Goal: Information Seeking & Learning: Learn about a topic

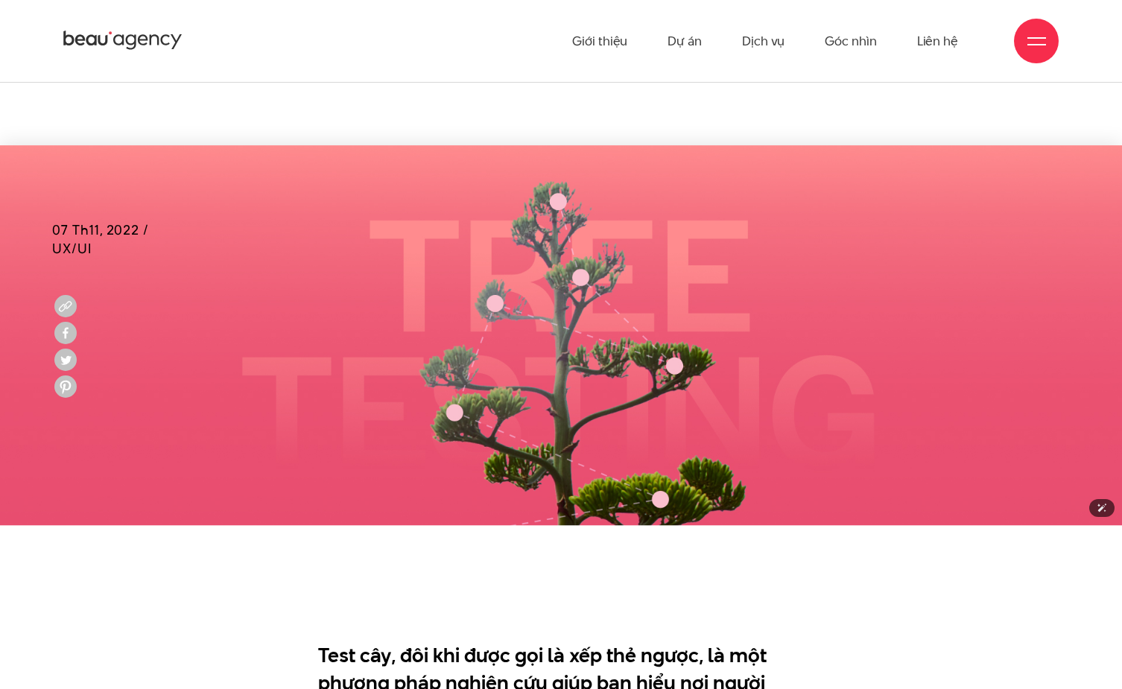
scroll to position [252, 0]
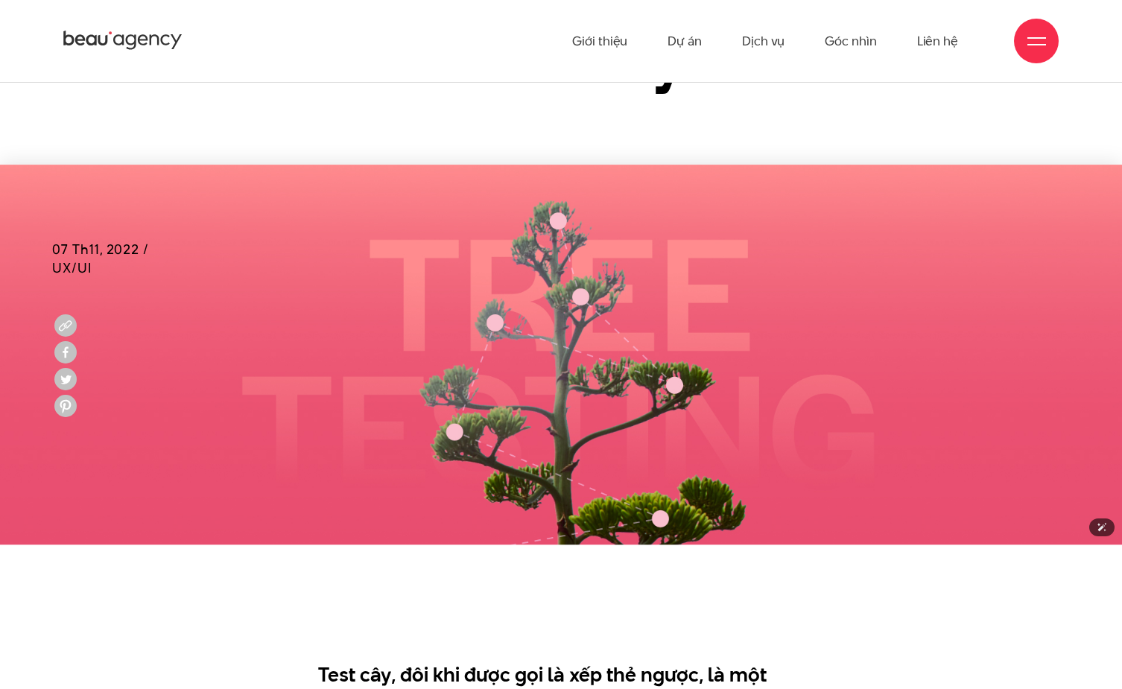
click at [526, 340] on img at bounding box center [561, 355] width 1122 height 381
click at [555, 226] on img at bounding box center [561, 355] width 1122 height 381
click at [556, 224] on img at bounding box center [561, 355] width 1122 height 381
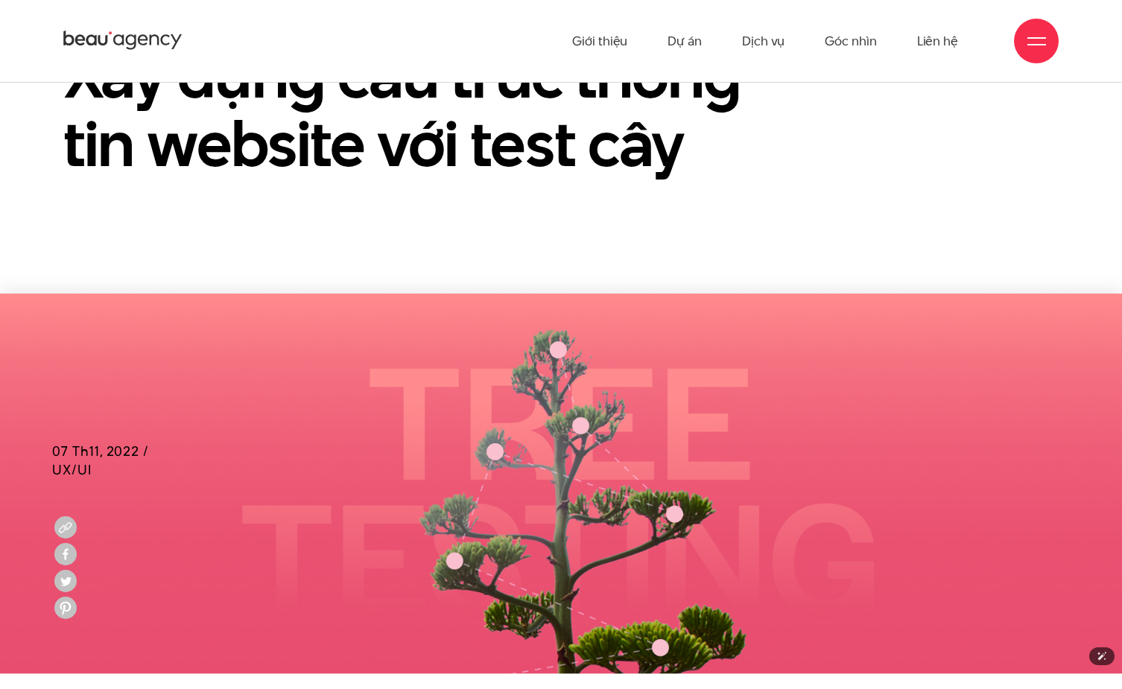
scroll to position [0, 0]
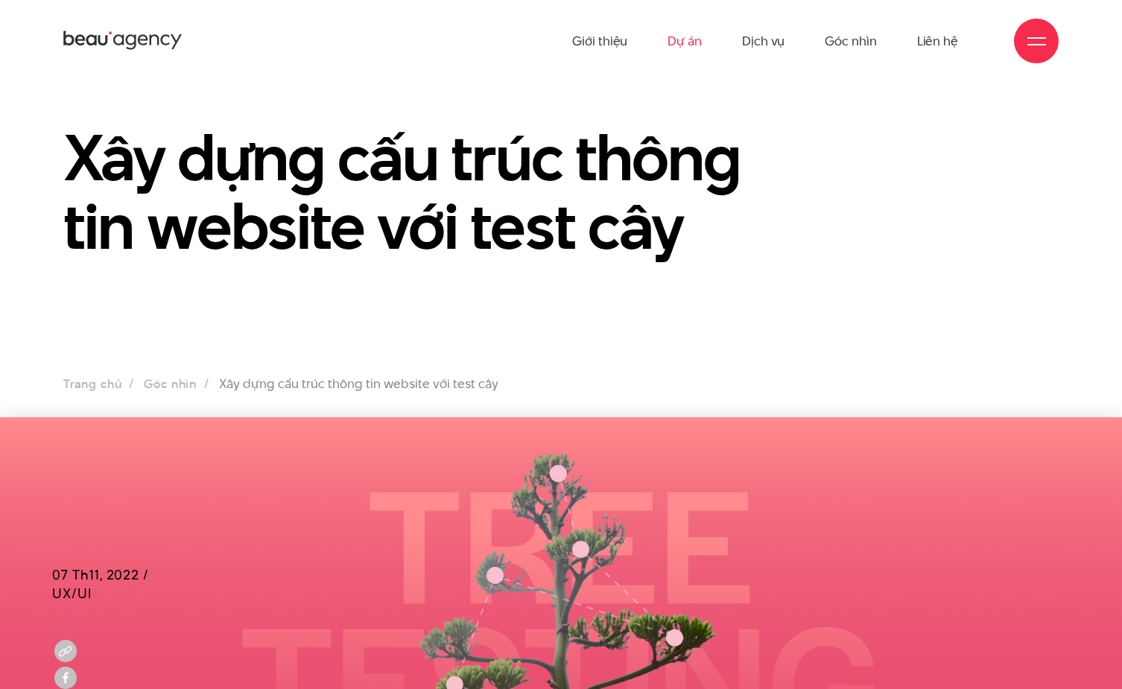
click at [696, 42] on link "Dự án" at bounding box center [684, 41] width 34 height 82
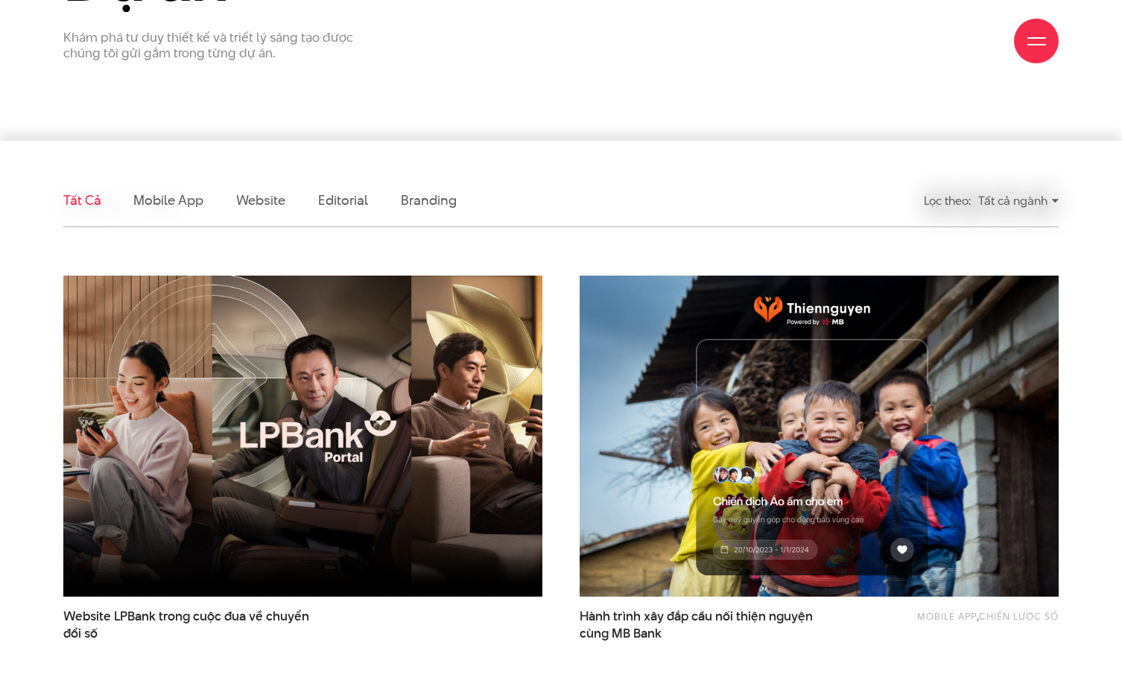
scroll to position [291, 0]
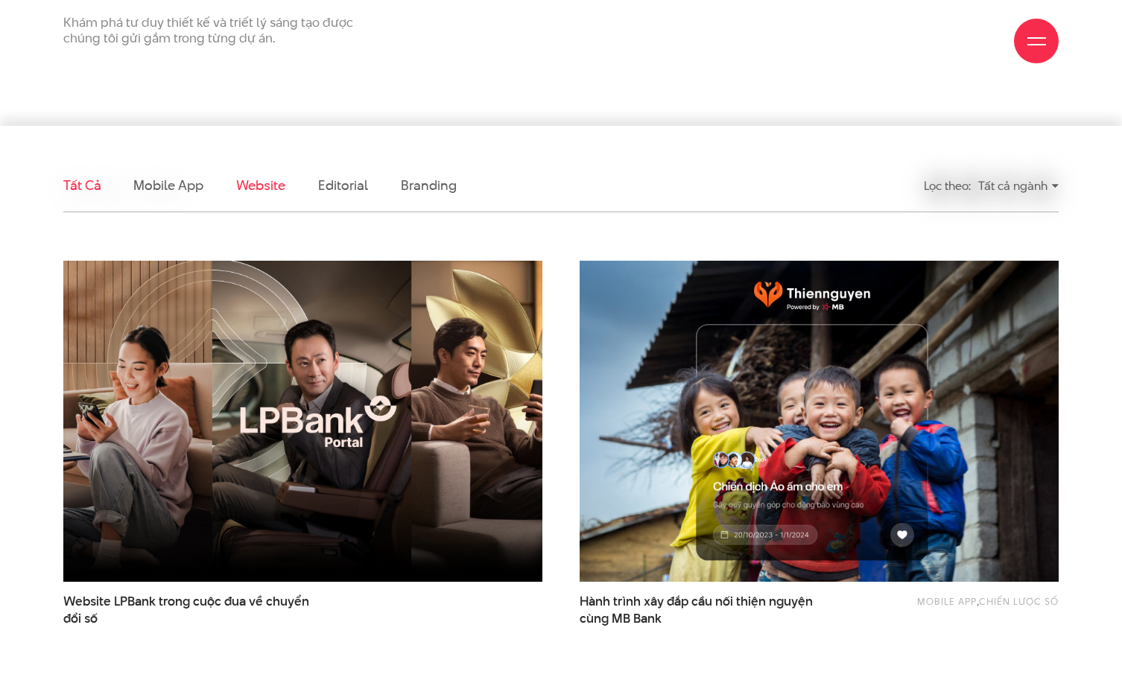
click at [250, 191] on link "Website" at bounding box center [260, 185] width 49 height 19
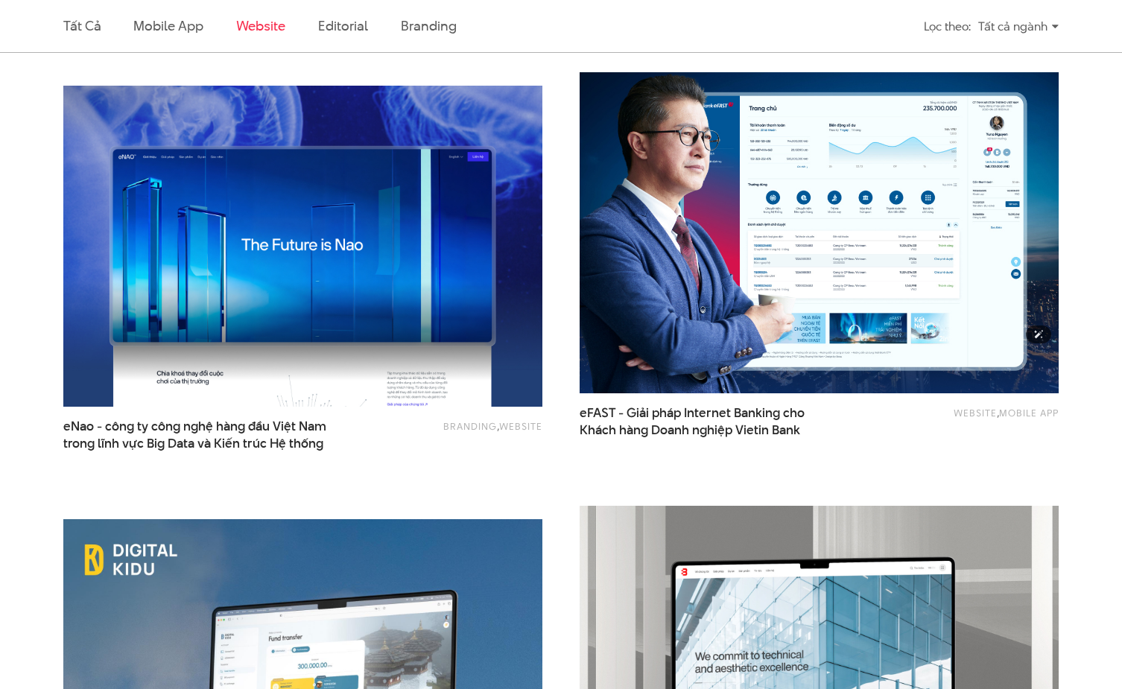
scroll to position [1566, 0]
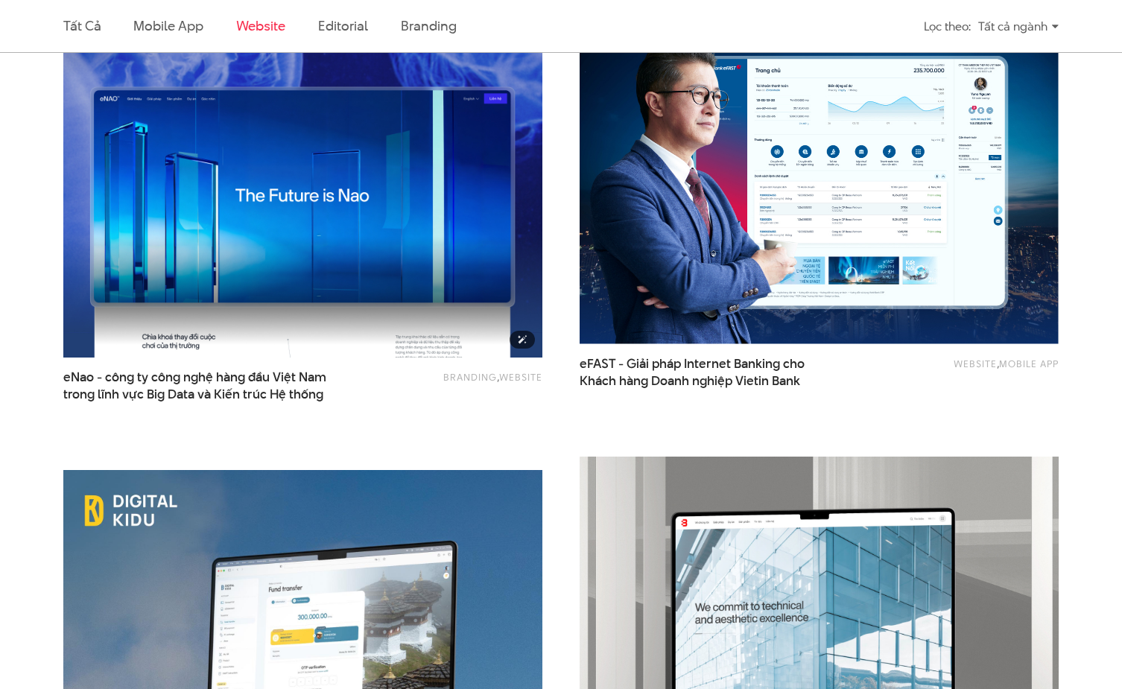
click at [363, 211] on img at bounding box center [302, 196] width 526 height 353
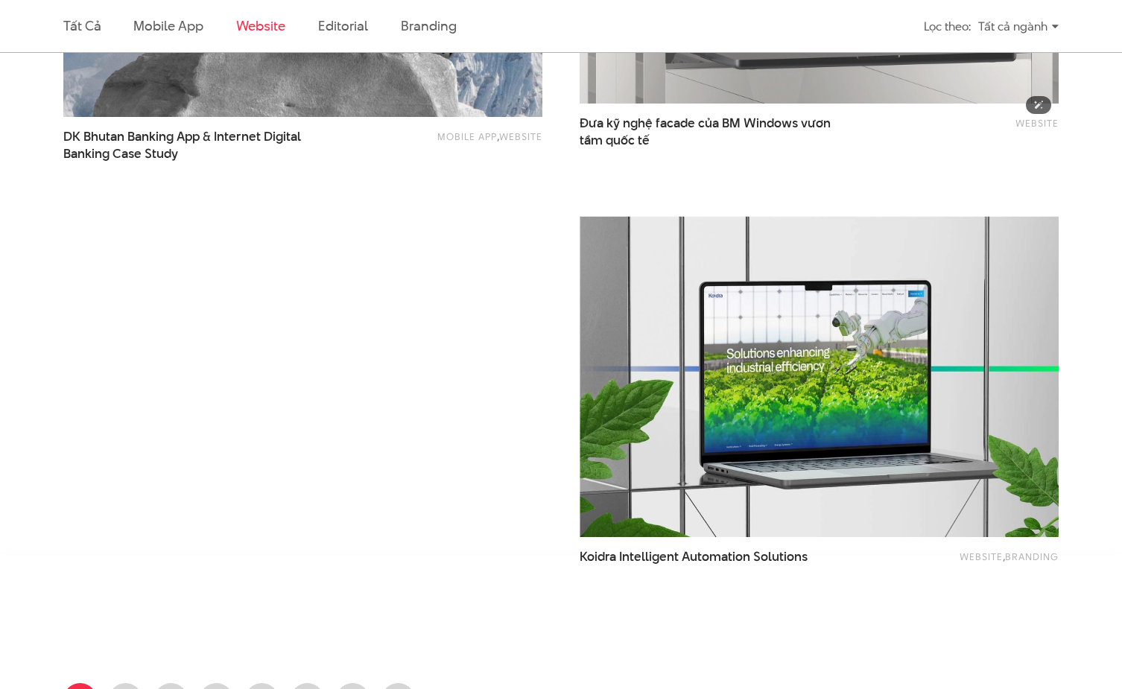
scroll to position [2071, 0]
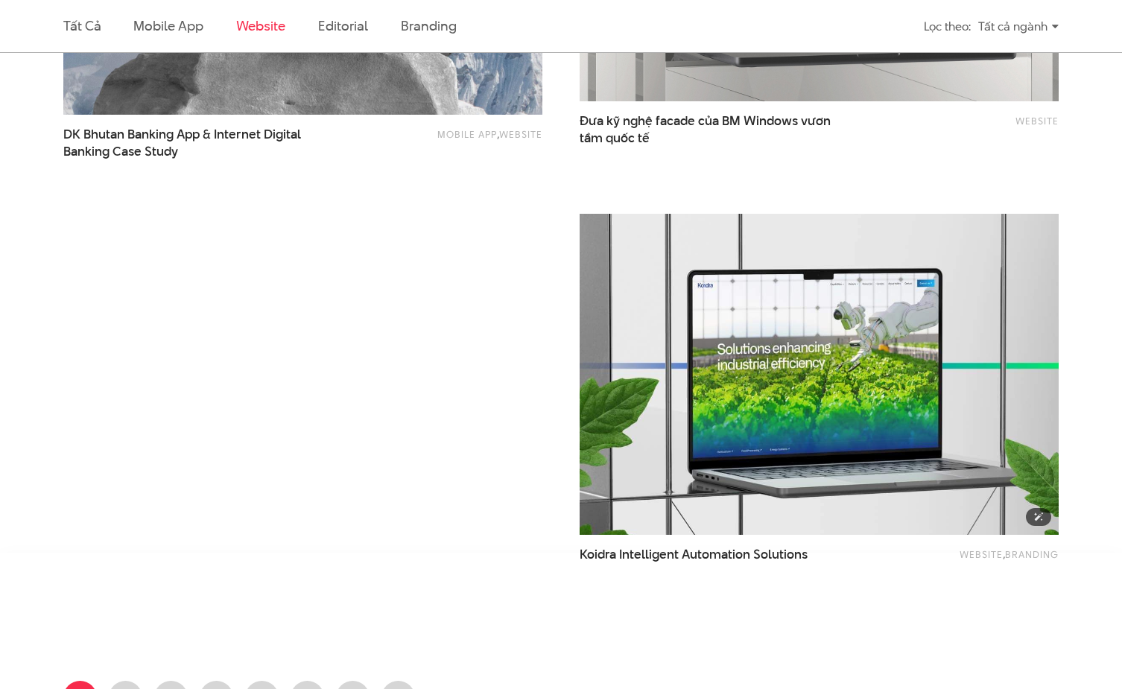
click at [733, 276] on img at bounding box center [819, 373] width 526 height 353
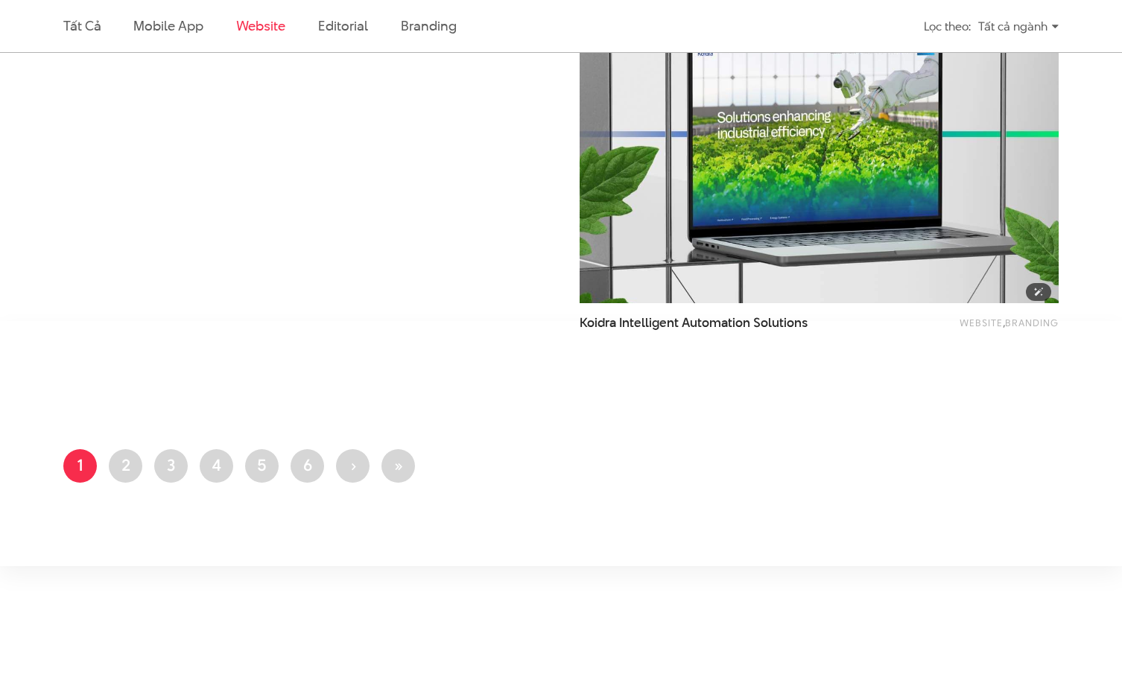
scroll to position [2305, 0]
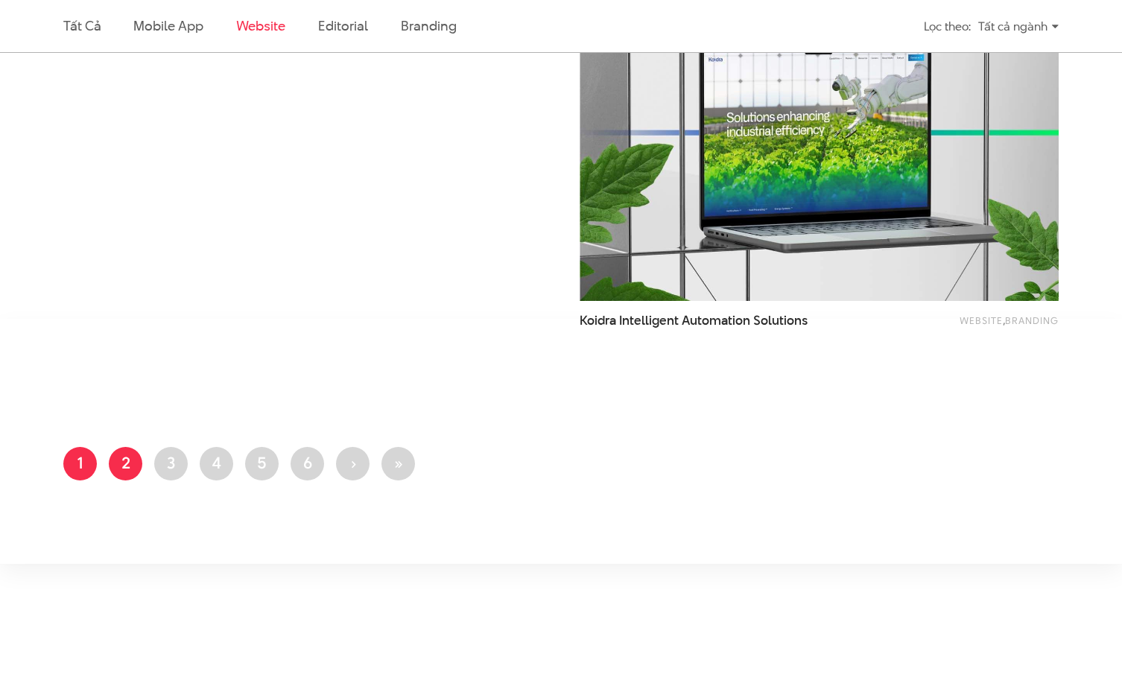
click at [139, 462] on link "Trang 2" at bounding box center [126, 464] width 34 height 34
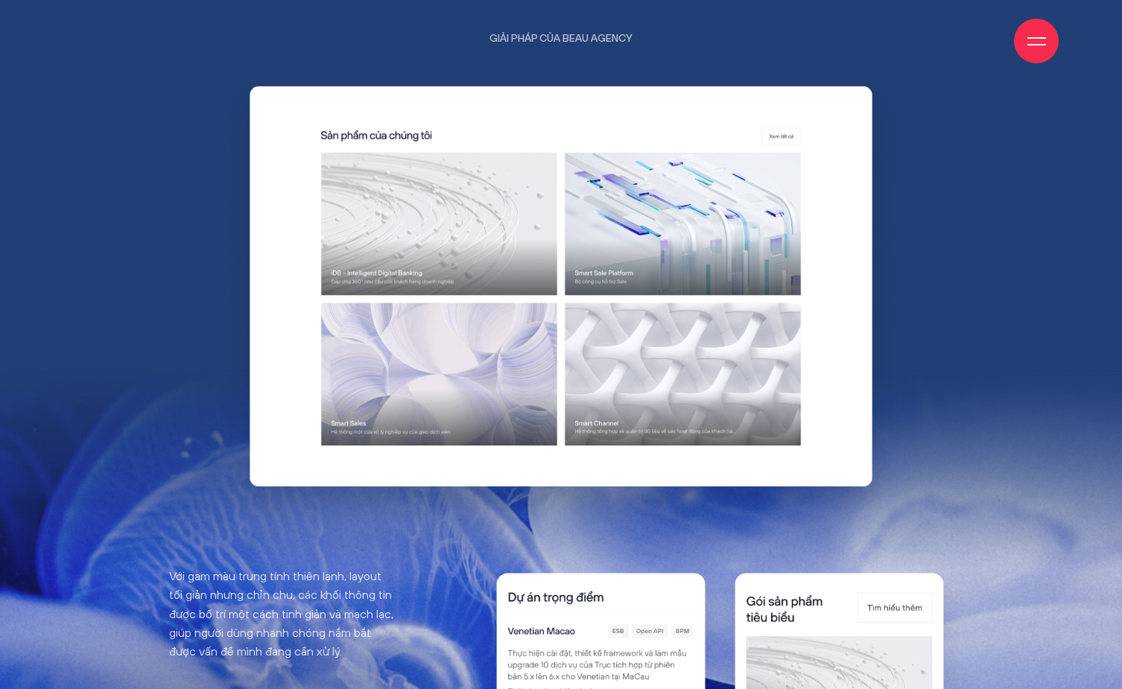
scroll to position [5201, 0]
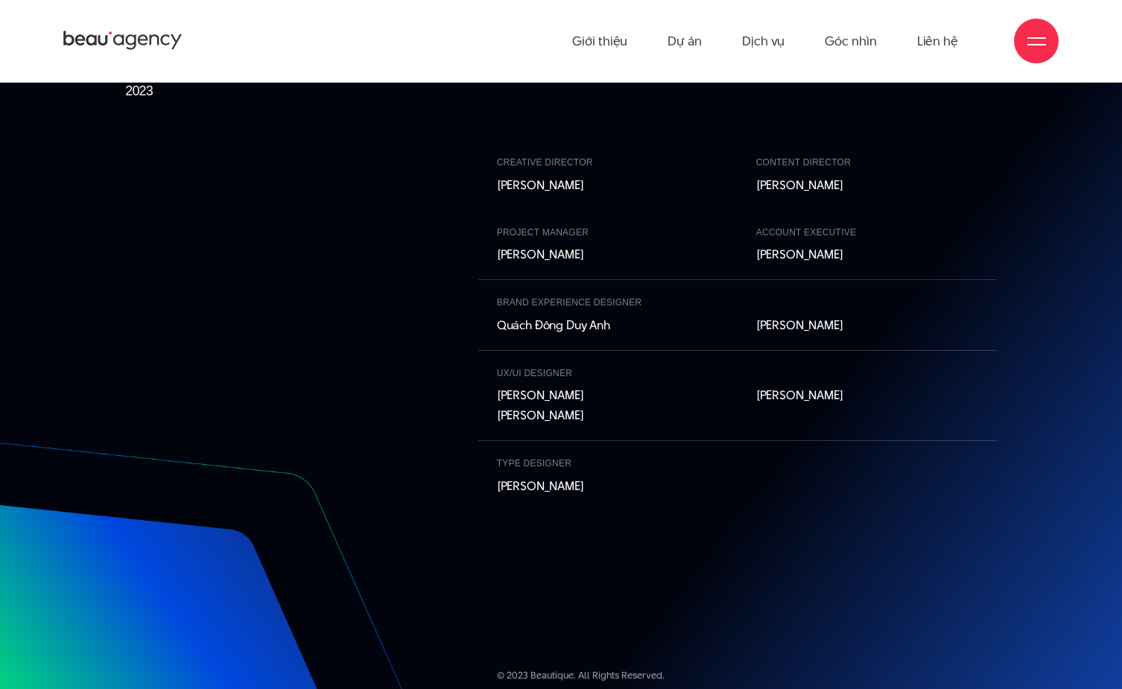
scroll to position [12943, 0]
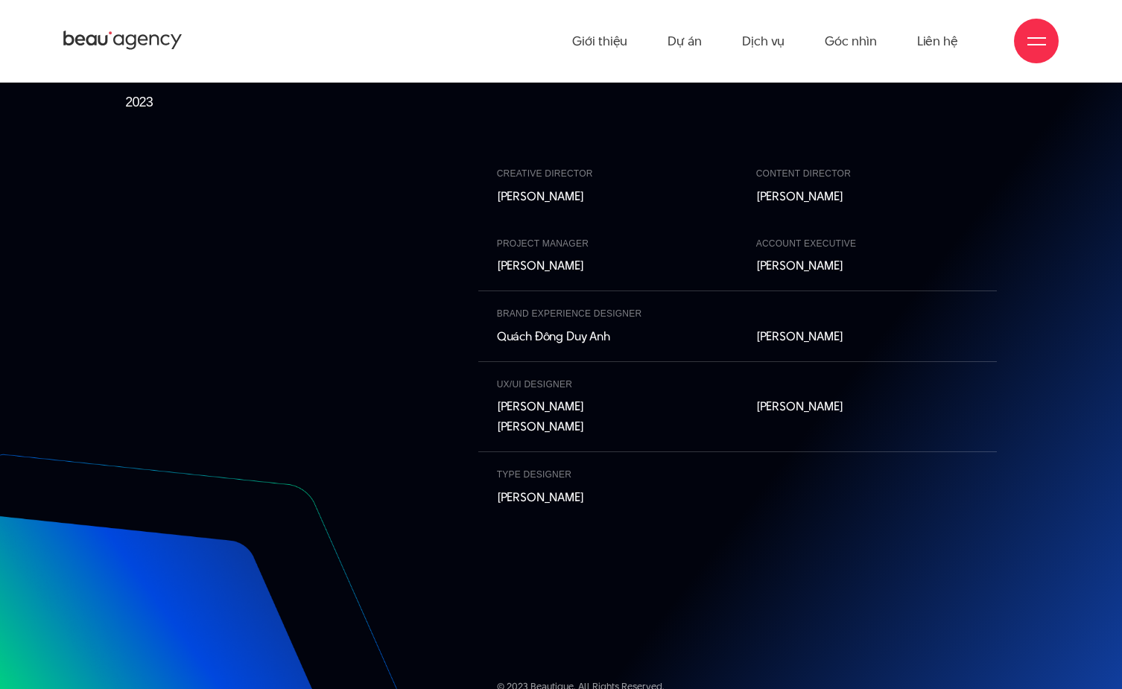
click at [545, 402] on p "Phạm Hải Linh Đỗ Tuấn Minh" at bounding box center [608, 416] width 222 height 40
click at [444, 416] on div "Creative director Phạm Hoàng Hà content director Lưu Kiên Định Project manager …" at bounding box center [560, 423] width 1057 height 544
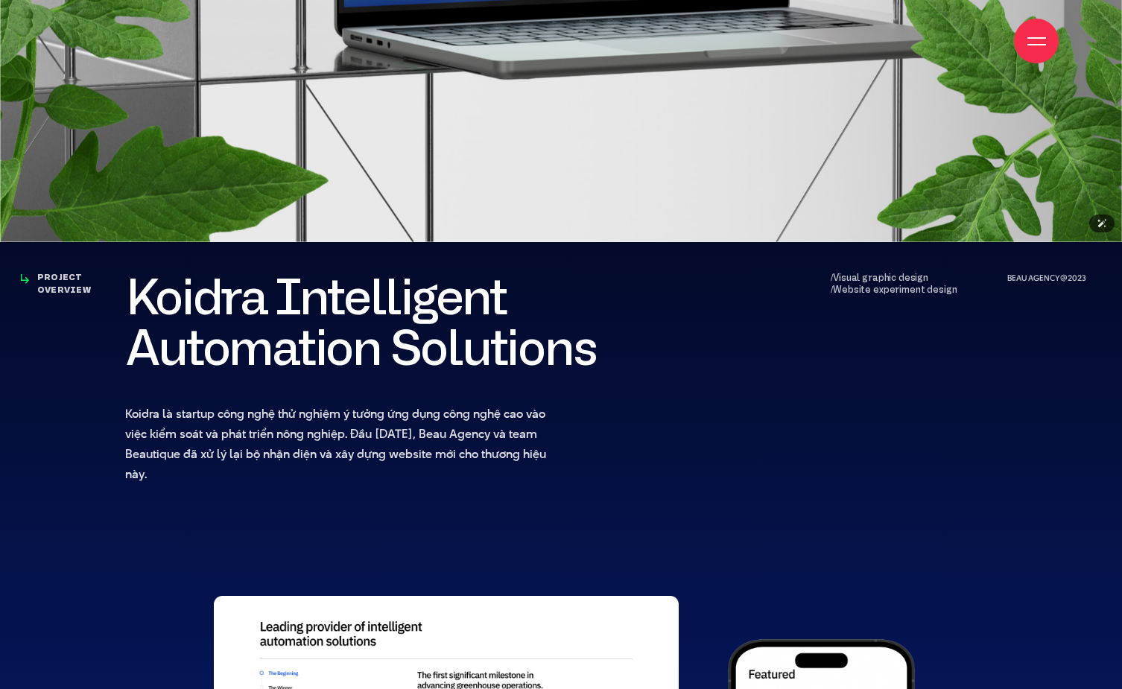
scroll to position [474, 0]
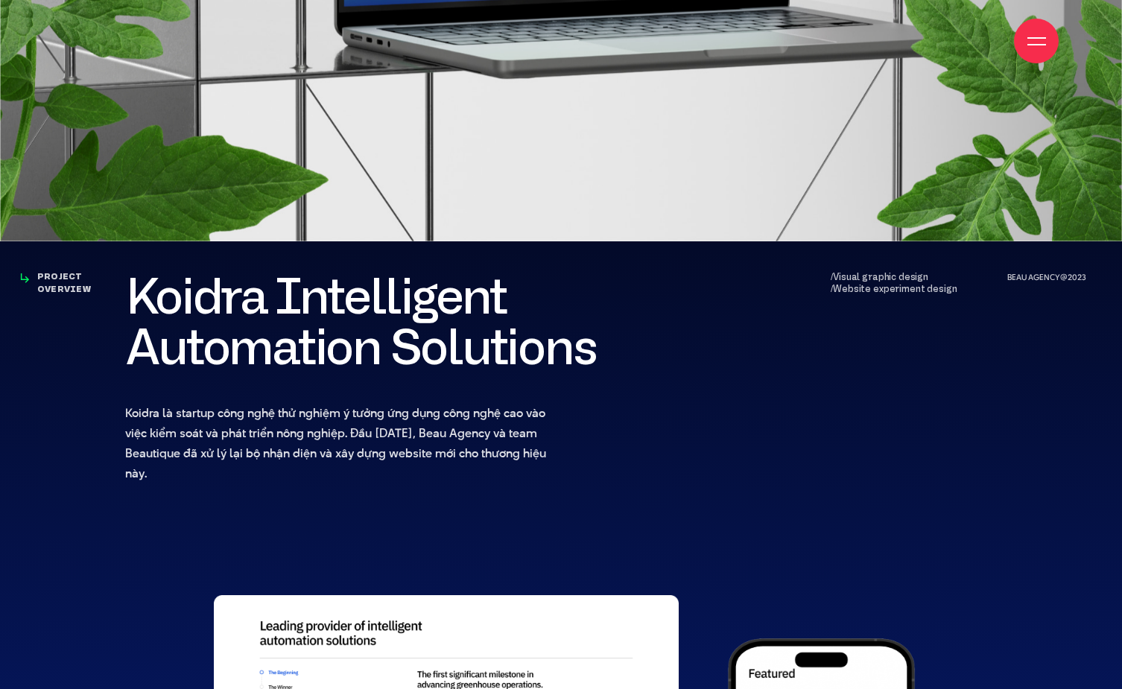
click at [865, 279] on p "/Visual graphic design /Website experiment design" at bounding box center [913, 283] width 166 height 25
click at [51, 286] on h3 "PROJECT OVERVIEW" at bounding box center [75, 283] width 77 height 25
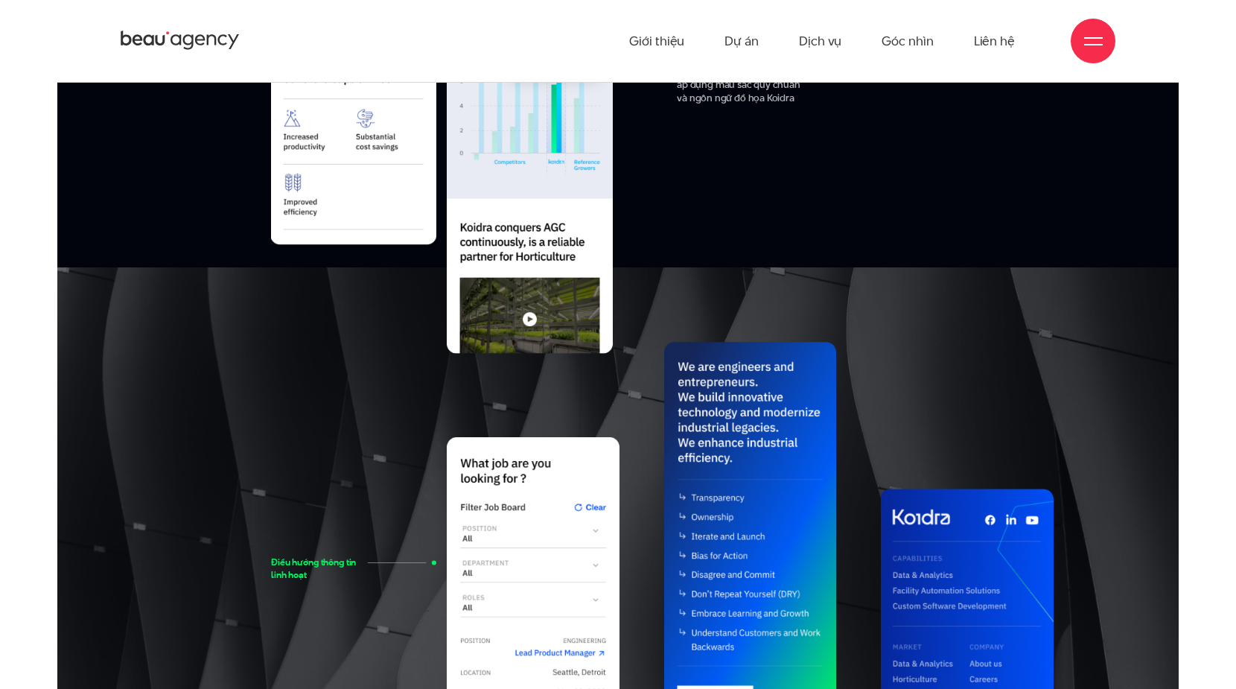
scroll to position [11819, 0]
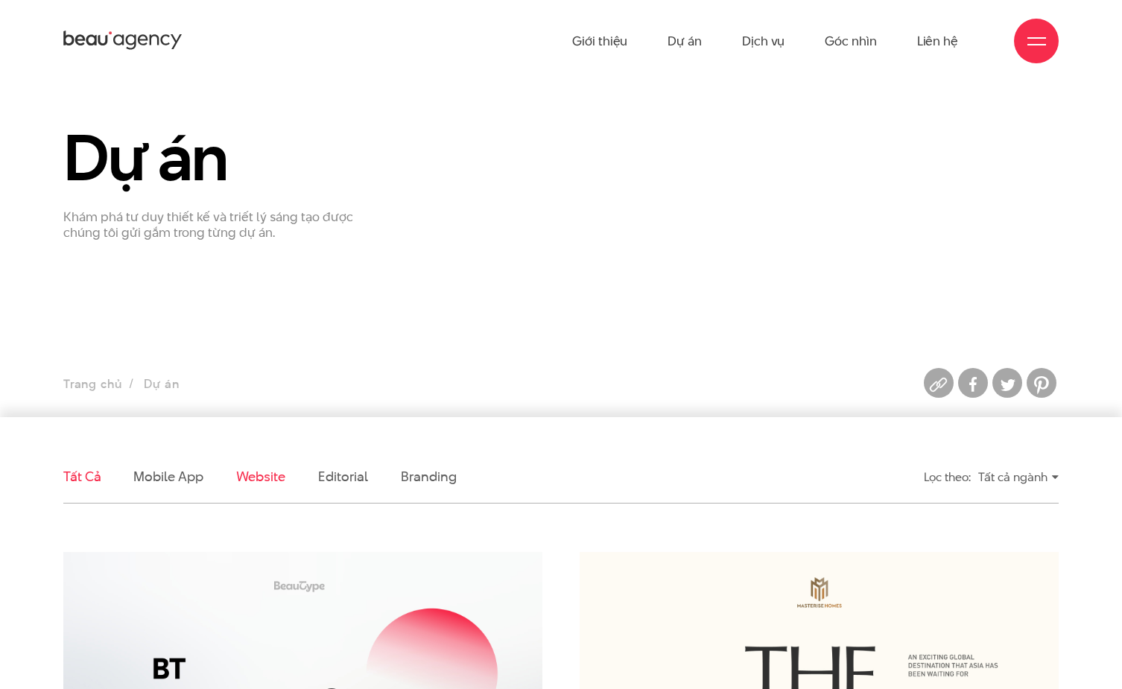
click at [280, 473] on link "Website" at bounding box center [260, 476] width 49 height 19
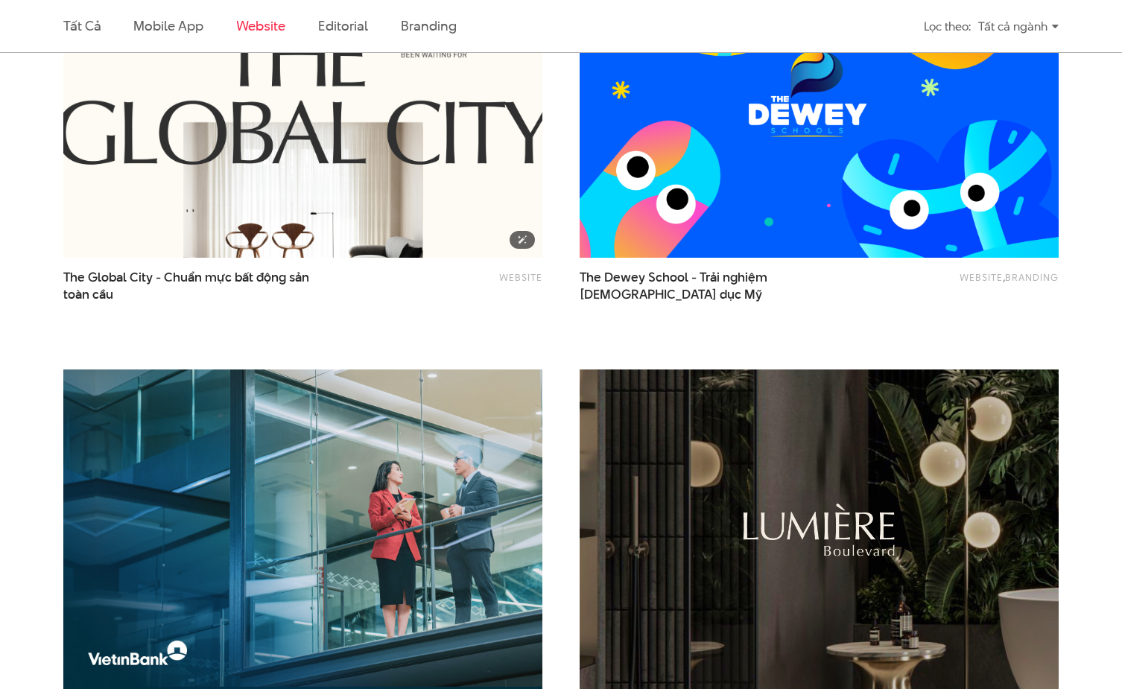
scroll to position [760, 0]
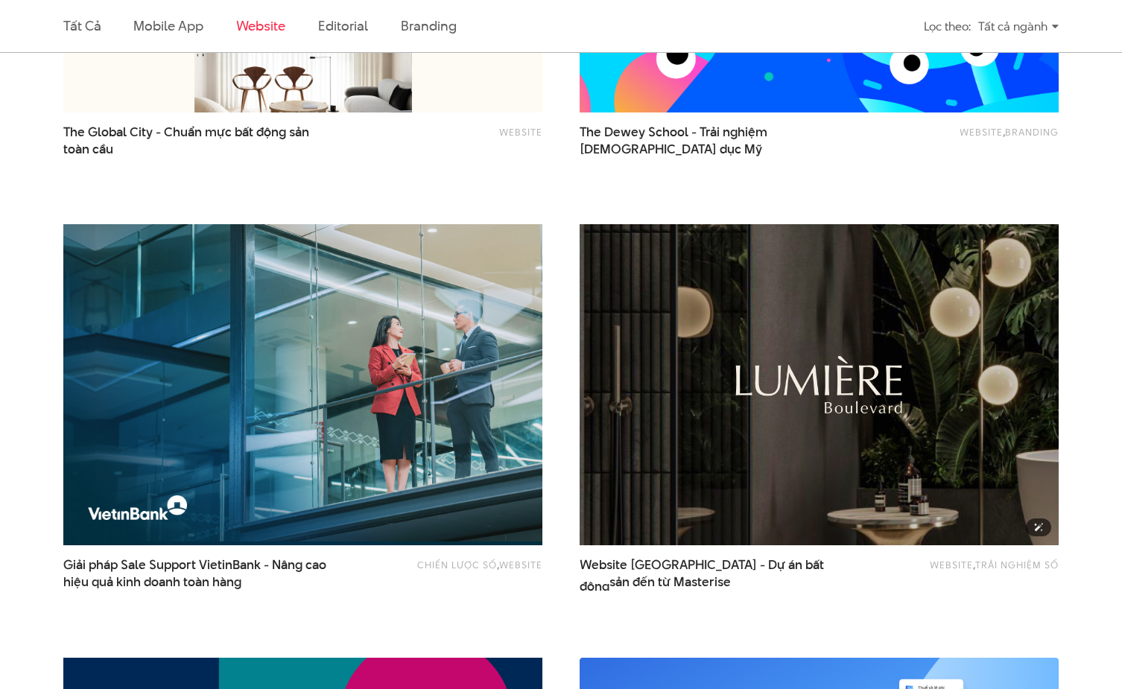
click at [659, 370] on img at bounding box center [819, 384] width 526 height 353
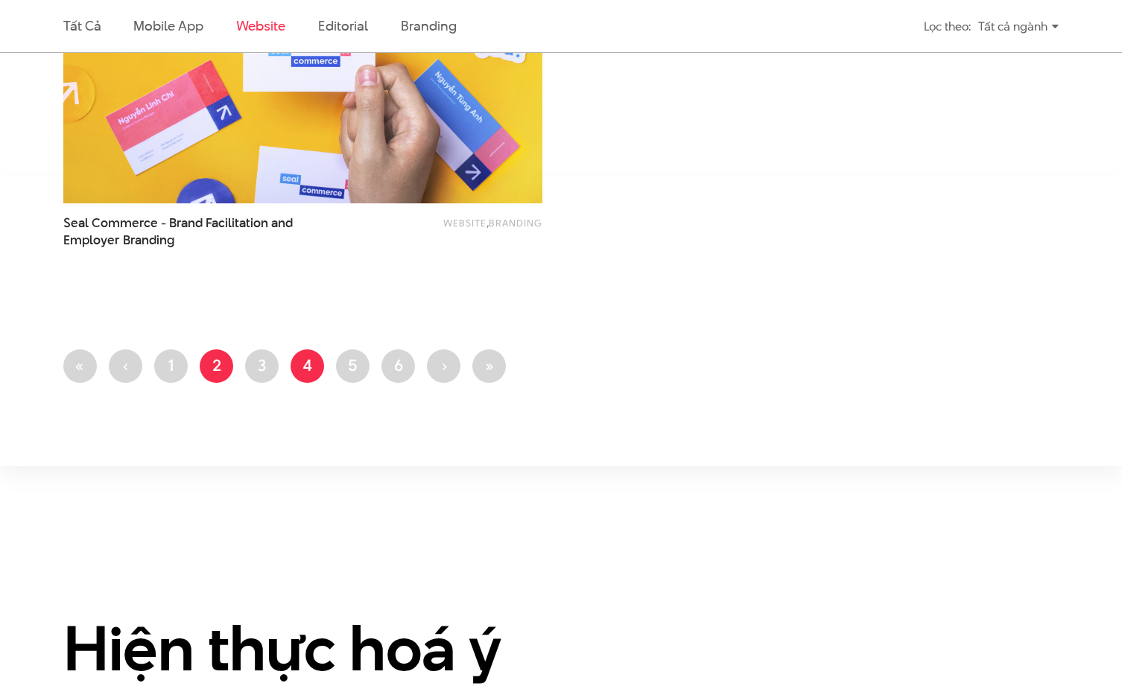
scroll to position [2837, 0]
click at [267, 360] on link "Trang 3" at bounding box center [262, 366] width 34 height 34
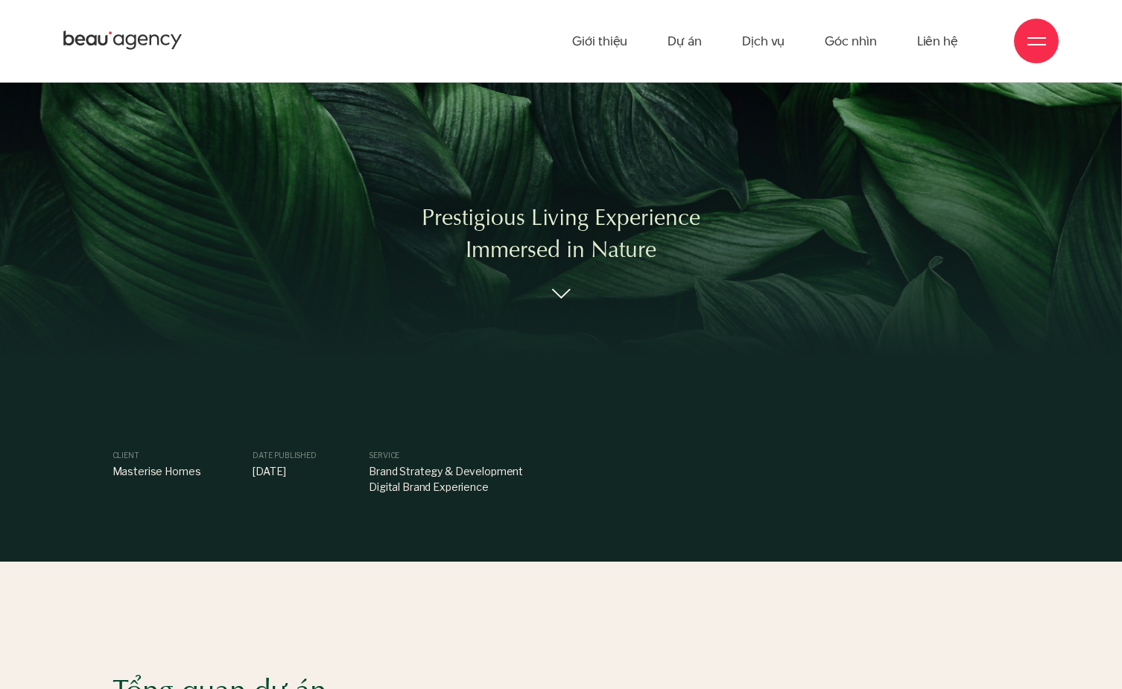
scroll to position [314, 0]
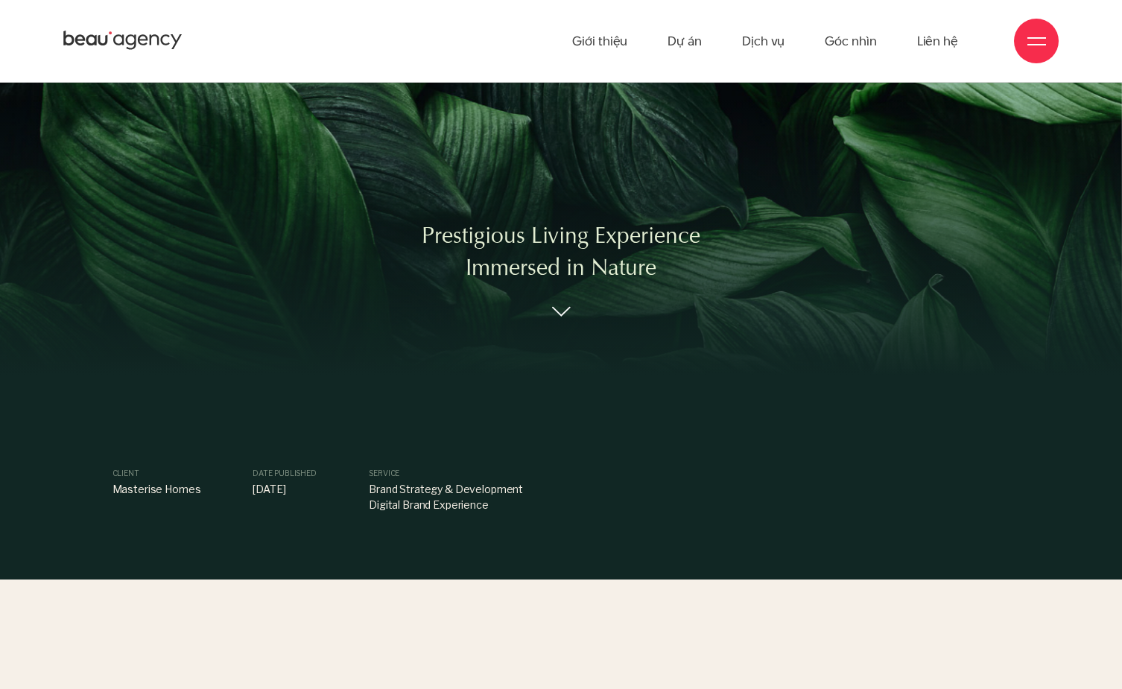
click at [396, 410] on div "Client Masterise Homes Date published June 2021 Service Brand Strategy & Develo…" at bounding box center [561, 477] width 1122 height 205
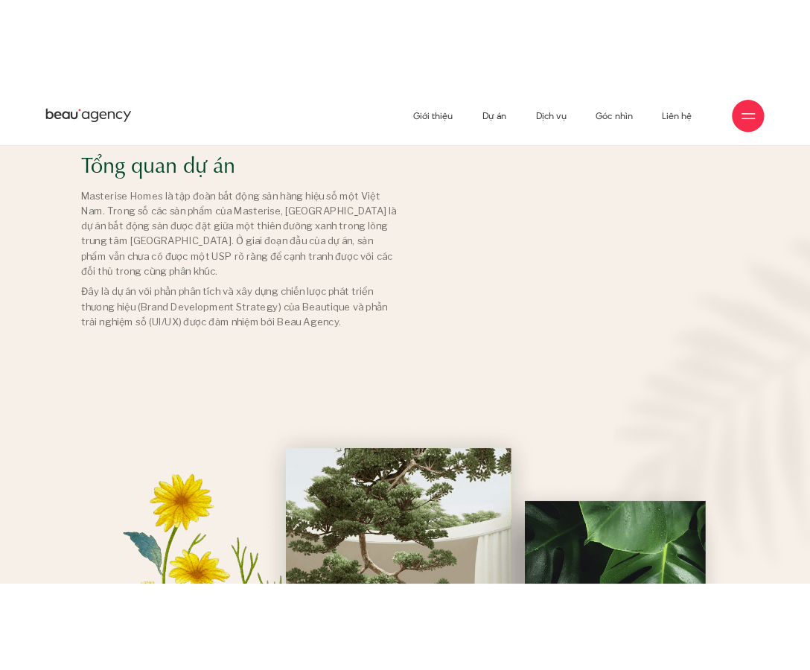
scroll to position [910, 0]
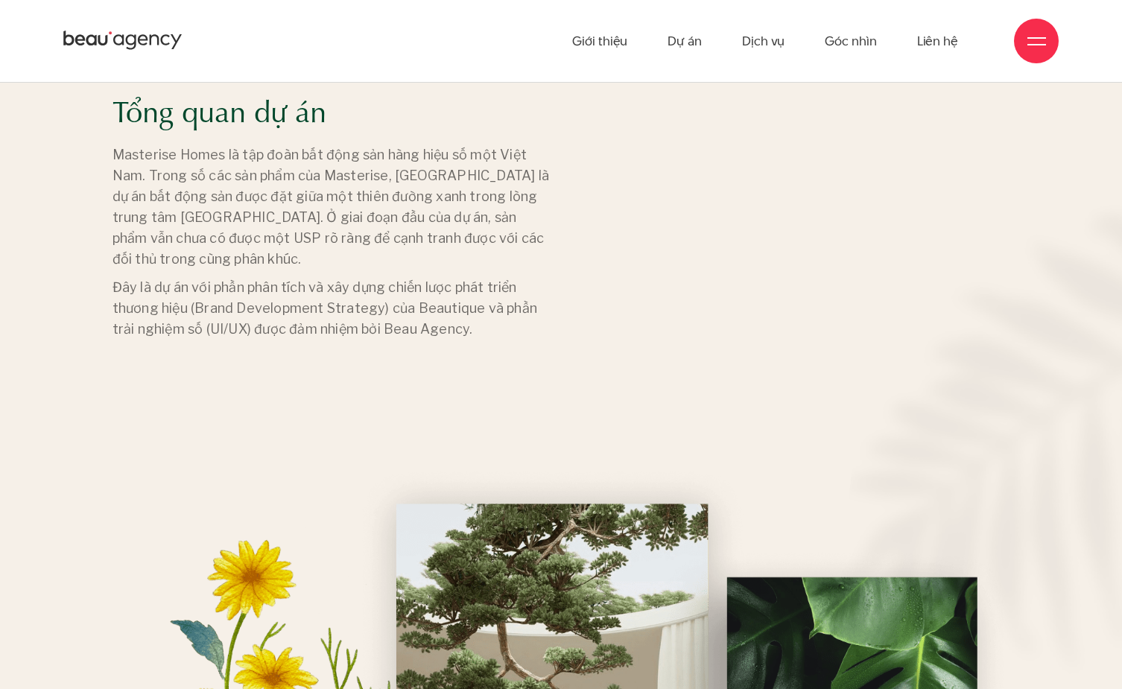
drag, startPoint x: 987, startPoint y: 355, endPoint x: 937, endPoint y: 291, distance: 81.2
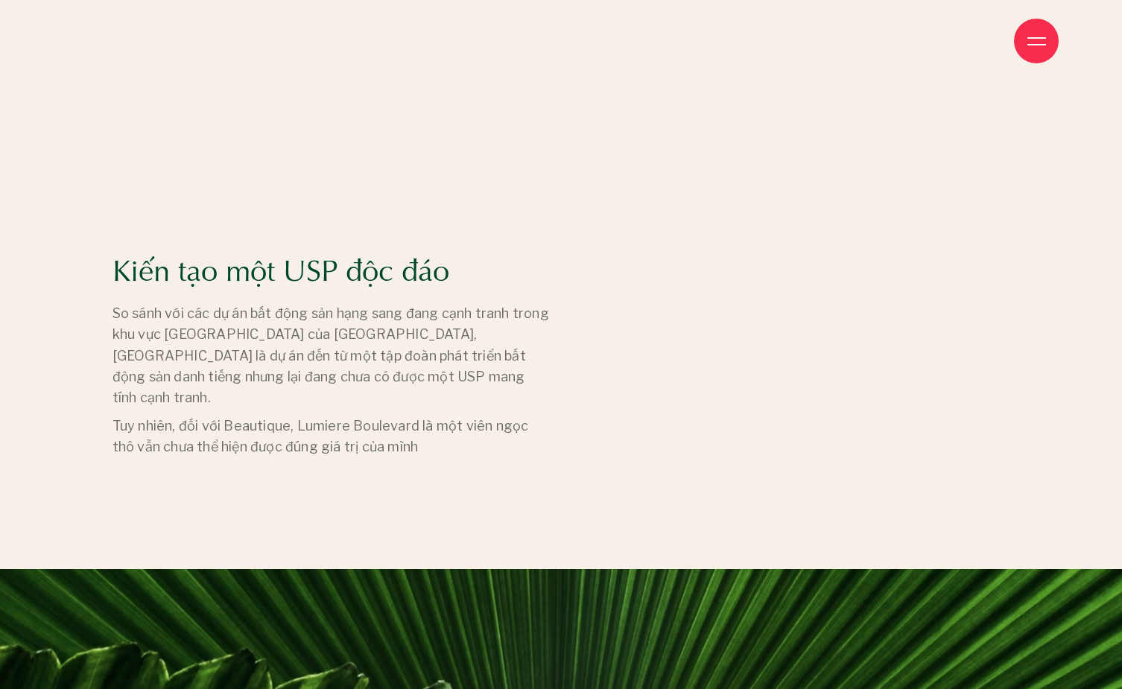
scroll to position [3106, 0]
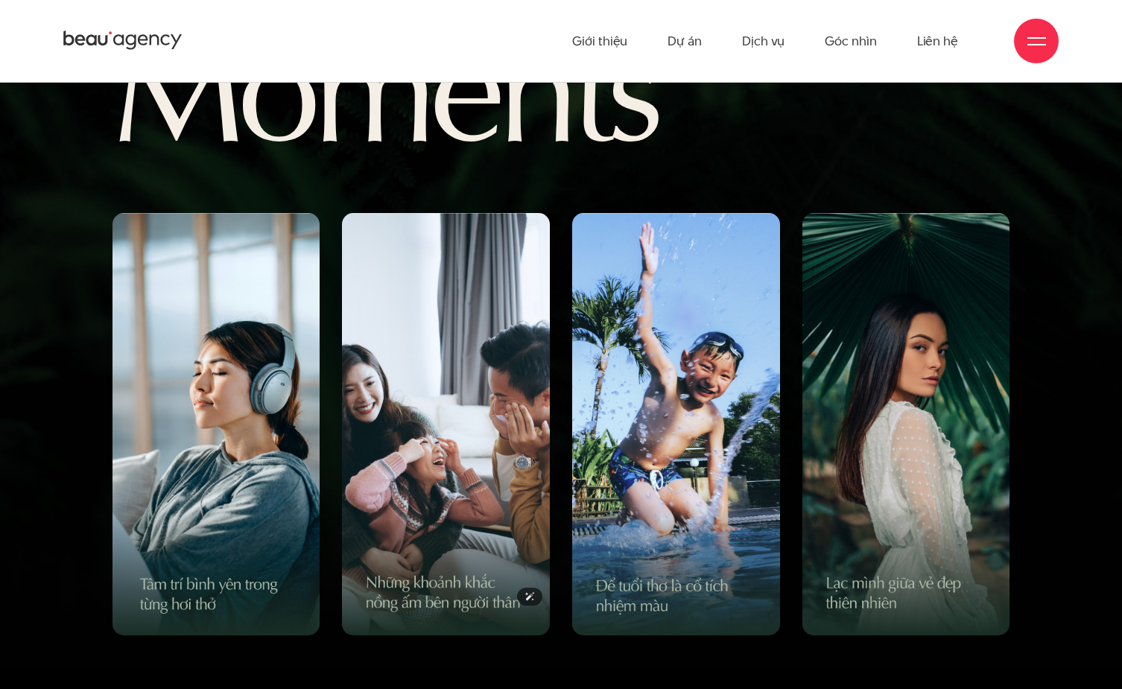
drag, startPoint x: 341, startPoint y: 378, endPoint x: 461, endPoint y: 371, distance: 120.1
click at [460, 371] on img at bounding box center [446, 424] width 208 height 422
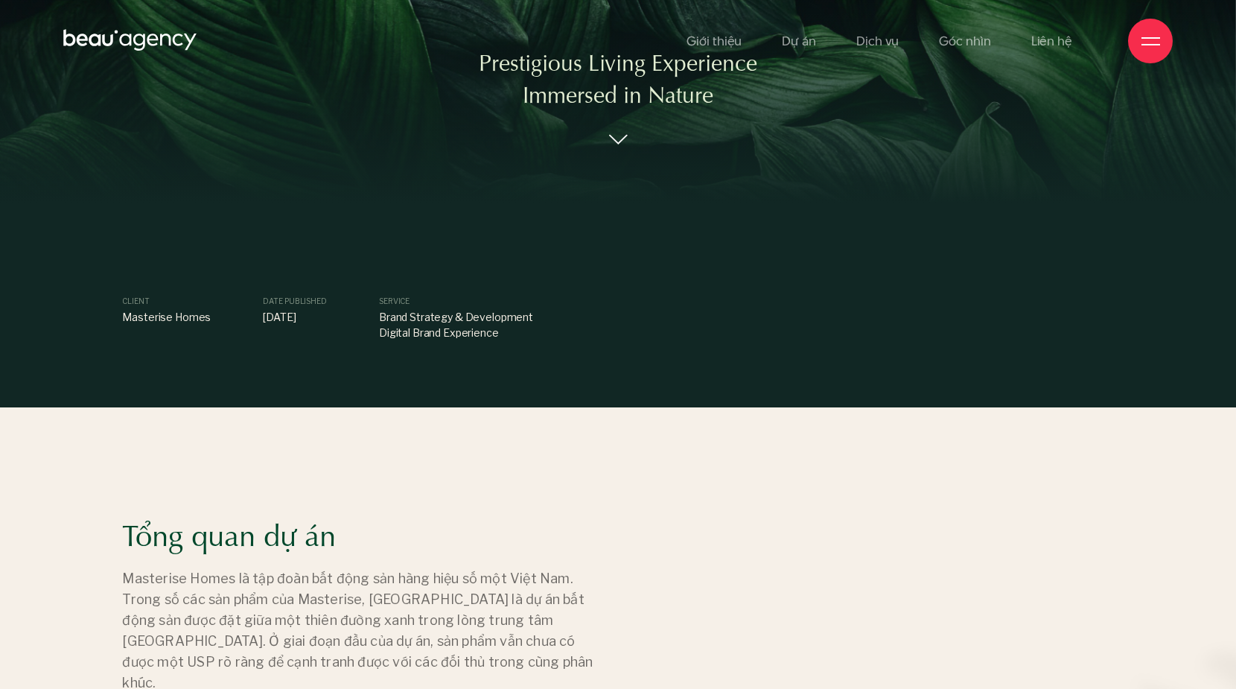
scroll to position [0, 0]
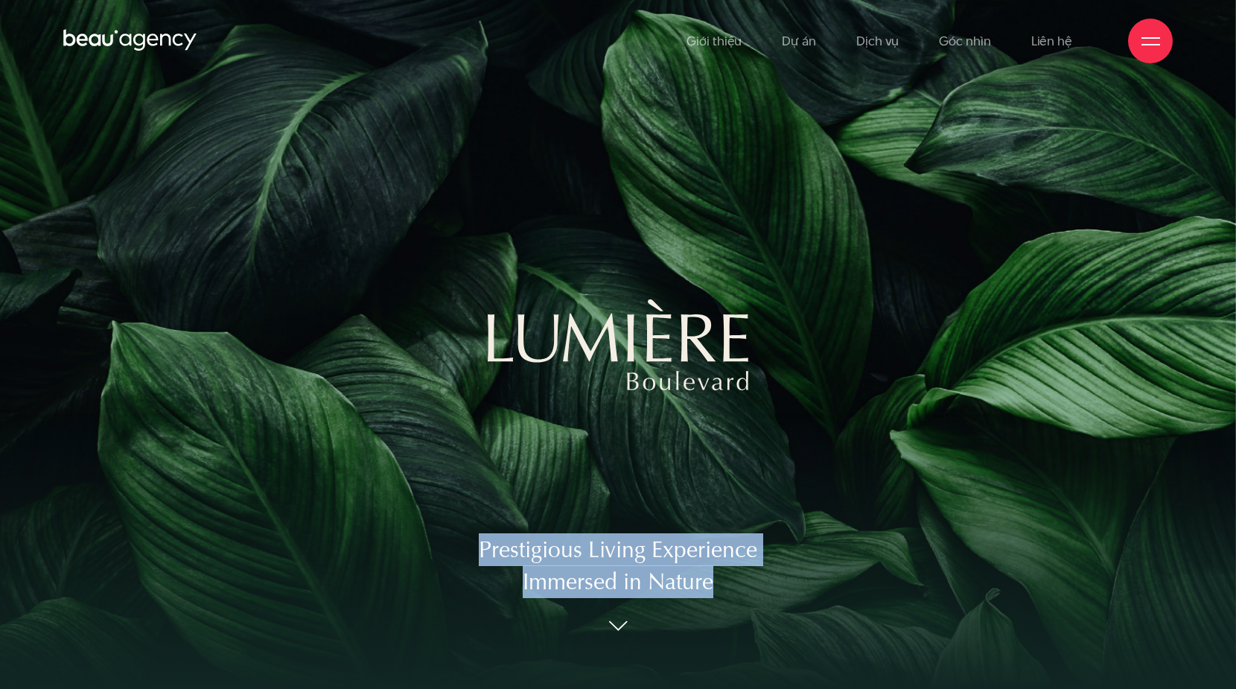
drag, startPoint x: 458, startPoint y: 540, endPoint x: 728, endPoint y: 583, distance: 273.8
click at [728, 583] on div "Prestigious Living Experience Immersed in Nature" at bounding box center [618, 344] width 1236 height 689
copy div "Prestigious Living Experience Immersed in Nature"
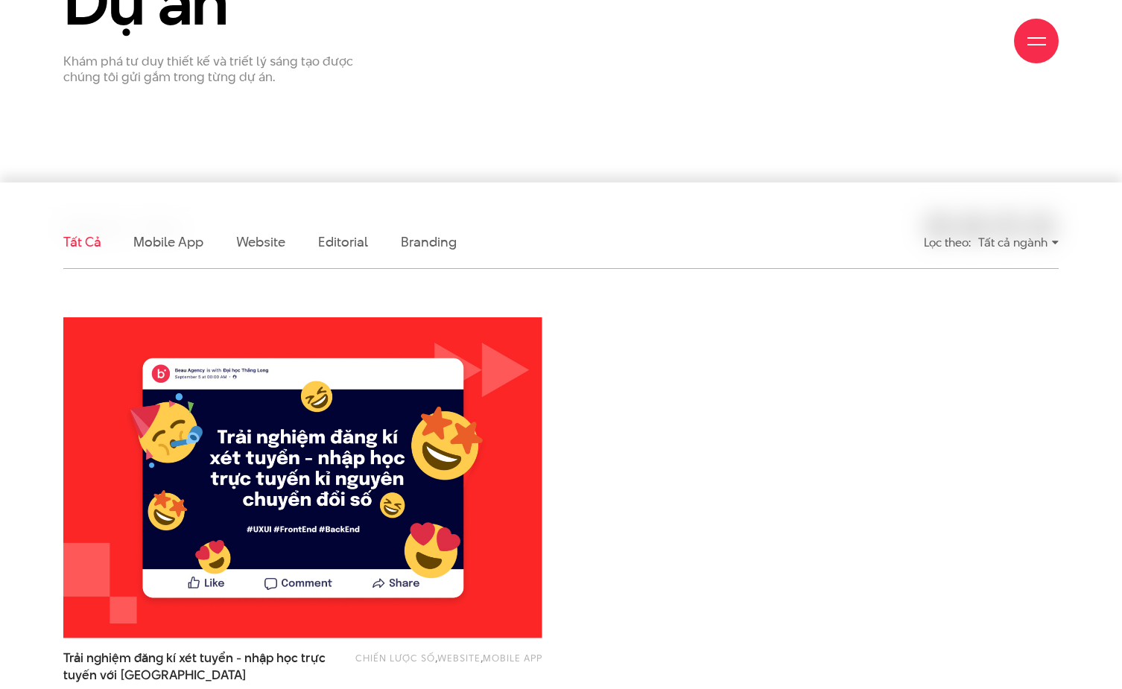
scroll to position [238, 0]
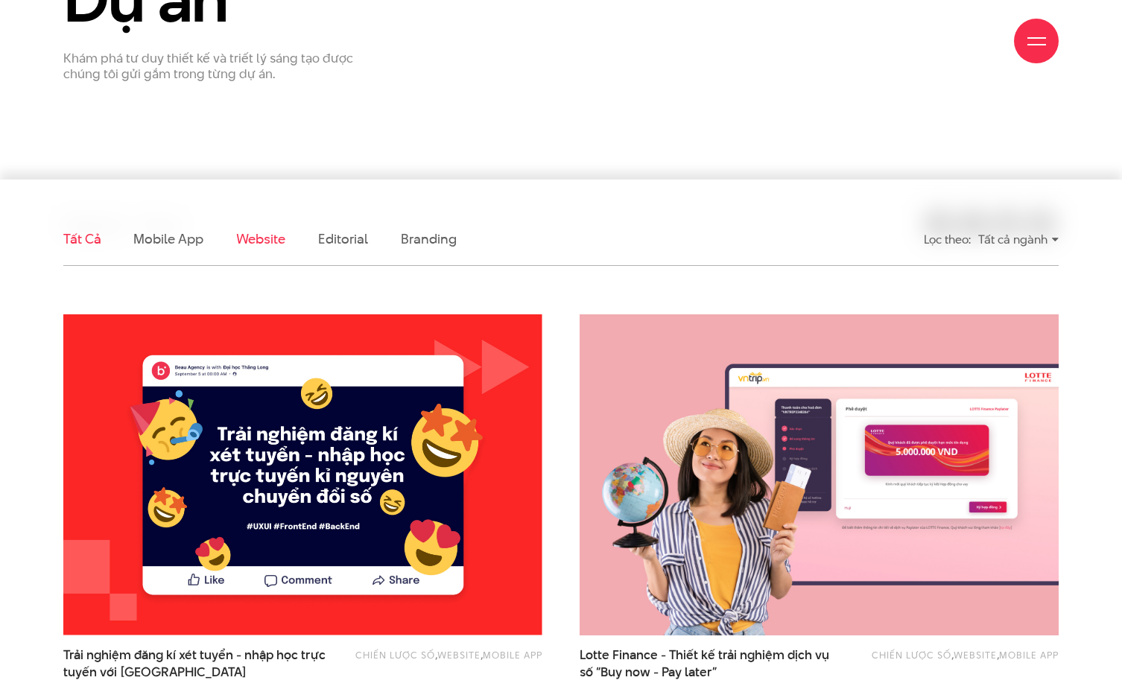
click at [278, 246] on link "Website" at bounding box center [260, 238] width 49 height 19
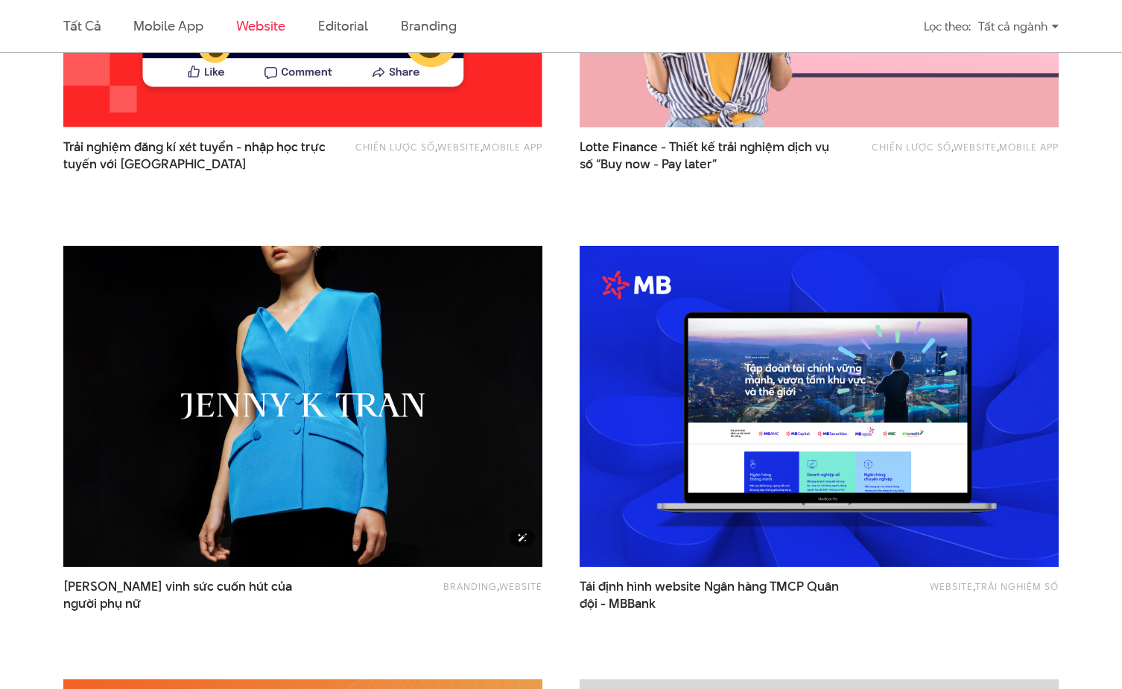
scroll to position [757, 0]
